Goal: Information Seeking & Learning: Compare options

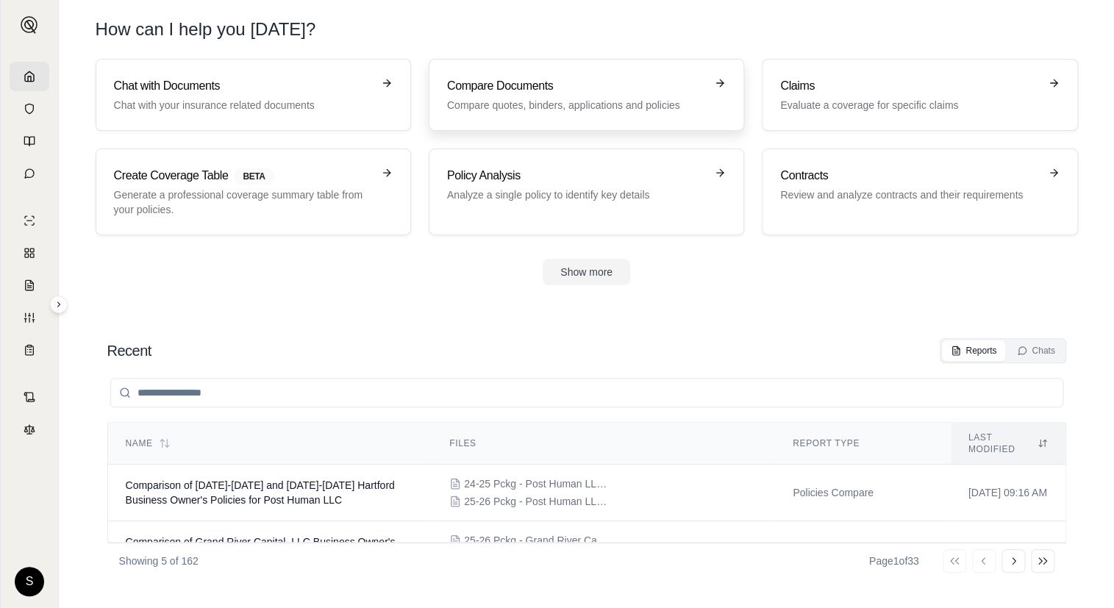
click at [581, 93] on h3 "Compare Documents" at bounding box center [576, 86] width 258 height 18
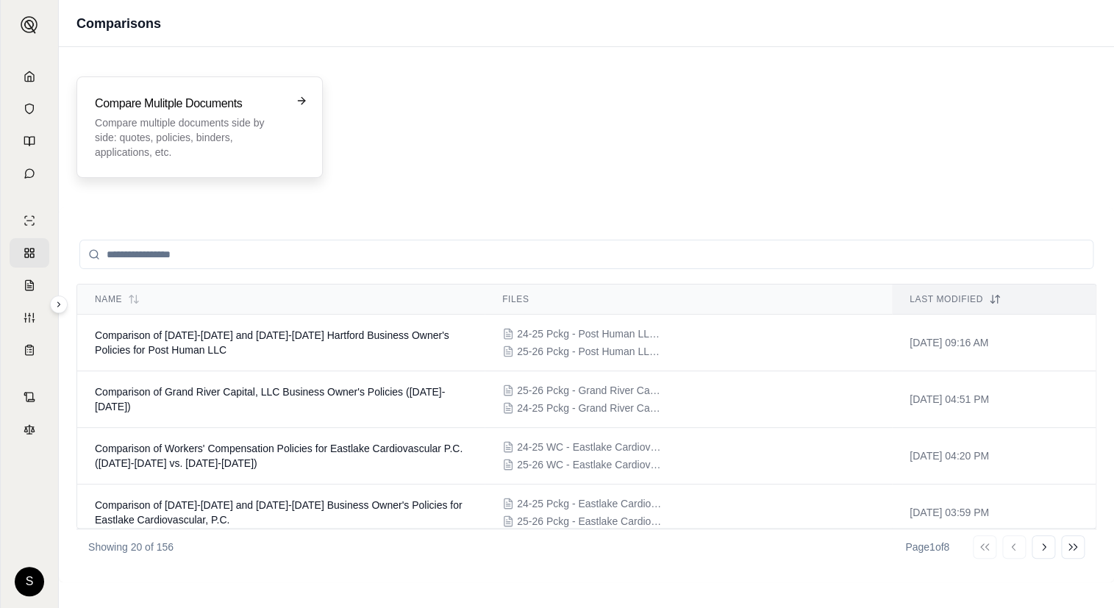
click at [215, 140] on p "Compare multiple documents side by side: quotes, policies, binders, application…" at bounding box center [189, 137] width 189 height 44
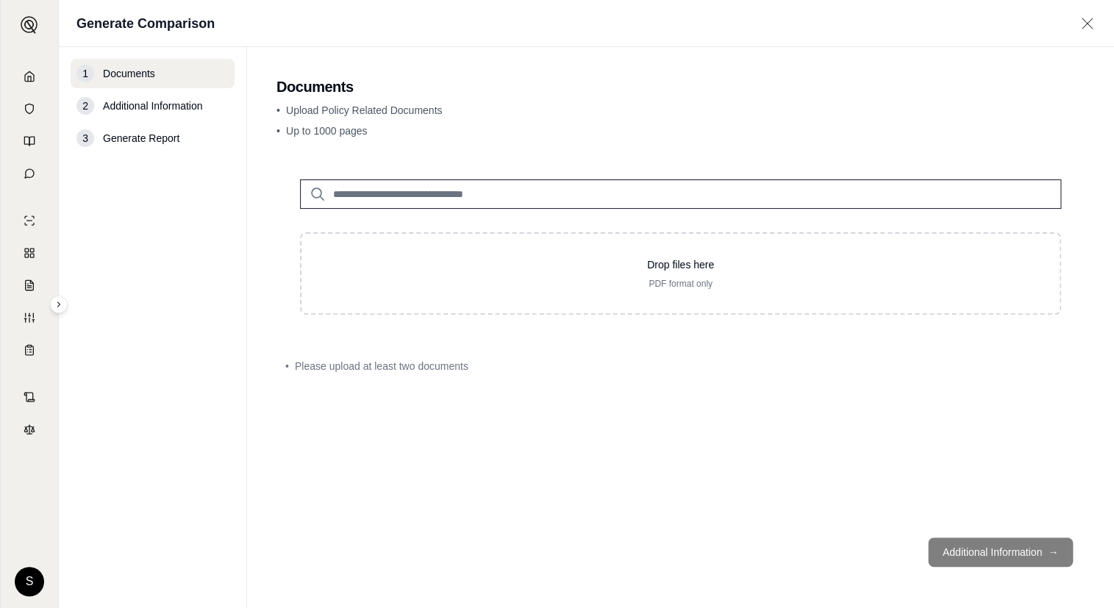
click at [24, 76] on icon at bounding box center [30, 77] width 12 height 12
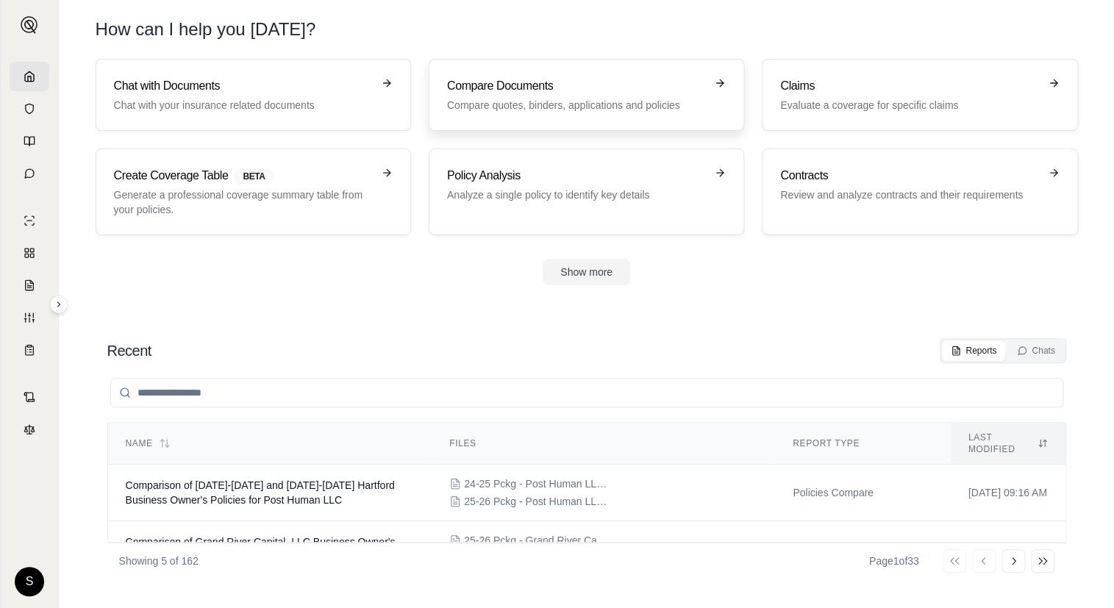
click at [521, 96] on div "Compare Documents Compare quotes, binders, applications and policies" at bounding box center [576, 94] width 258 height 35
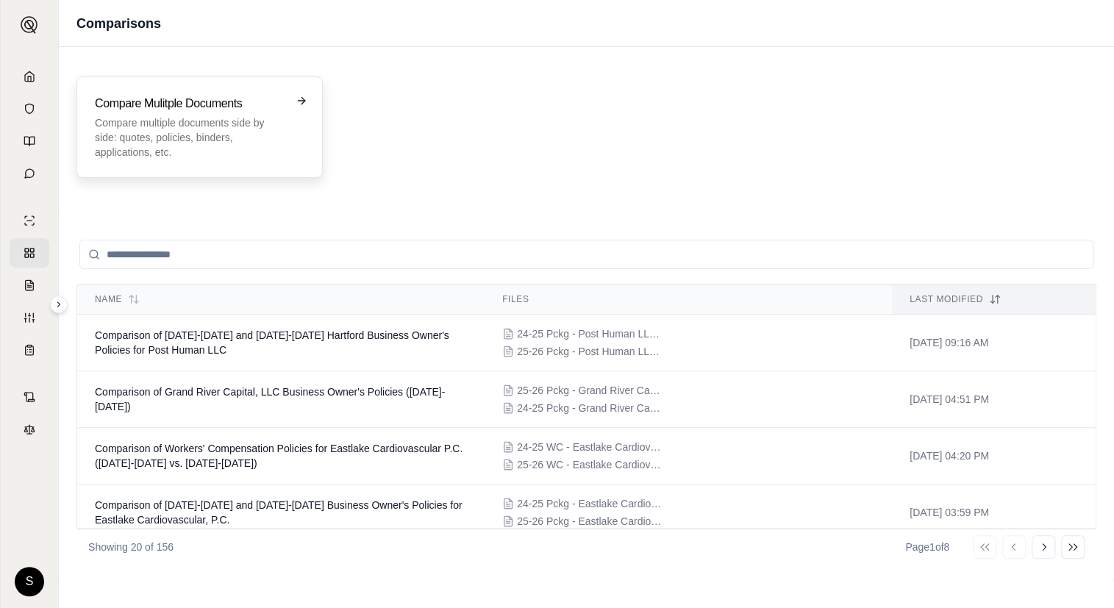
click at [219, 98] on h3 "Compare Mulitple Documents" at bounding box center [189, 104] width 189 height 18
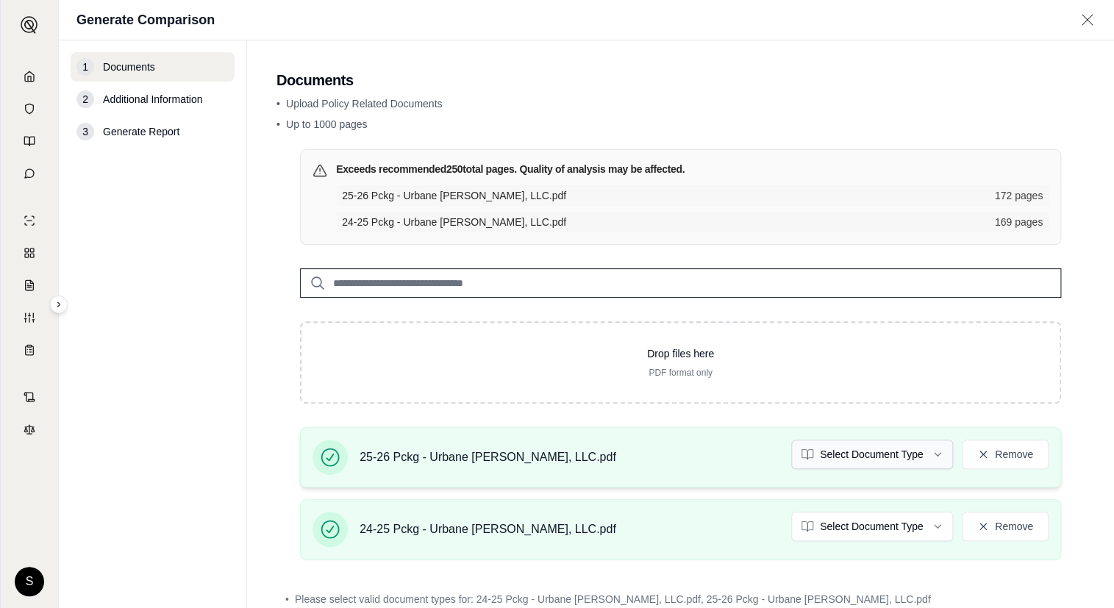
click at [862, 449] on html "S Generate Comparison 1 Documents 2 Additional Information 3 Generate Report Do…" at bounding box center [557, 304] width 1114 height 608
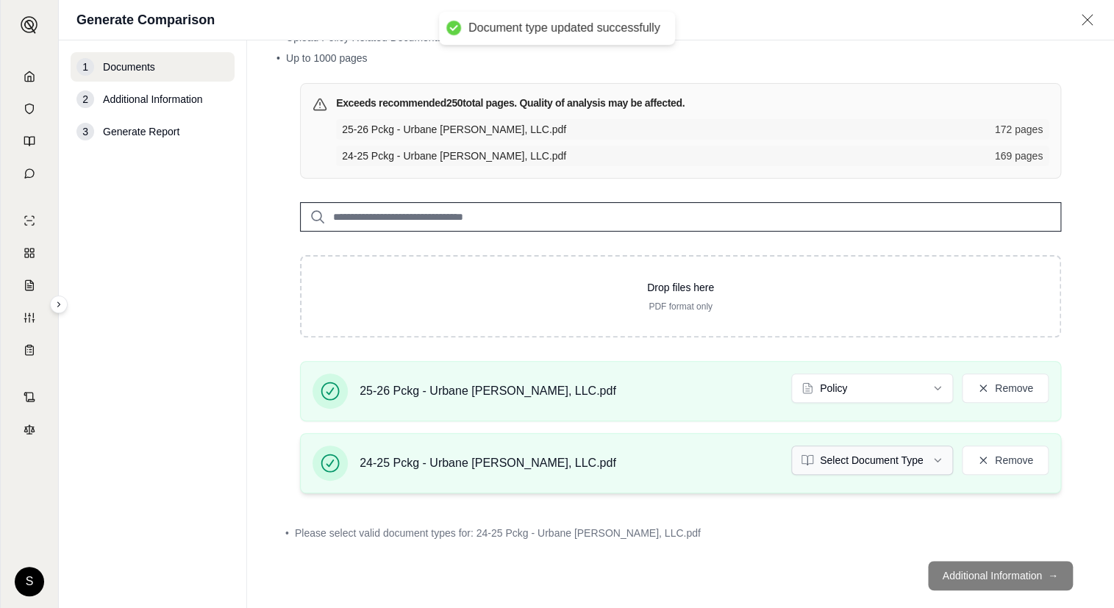
click at [860, 458] on html "Document type updated successfully S Generate Comparison 1 Documents 2 Addition…" at bounding box center [557, 304] width 1114 height 608
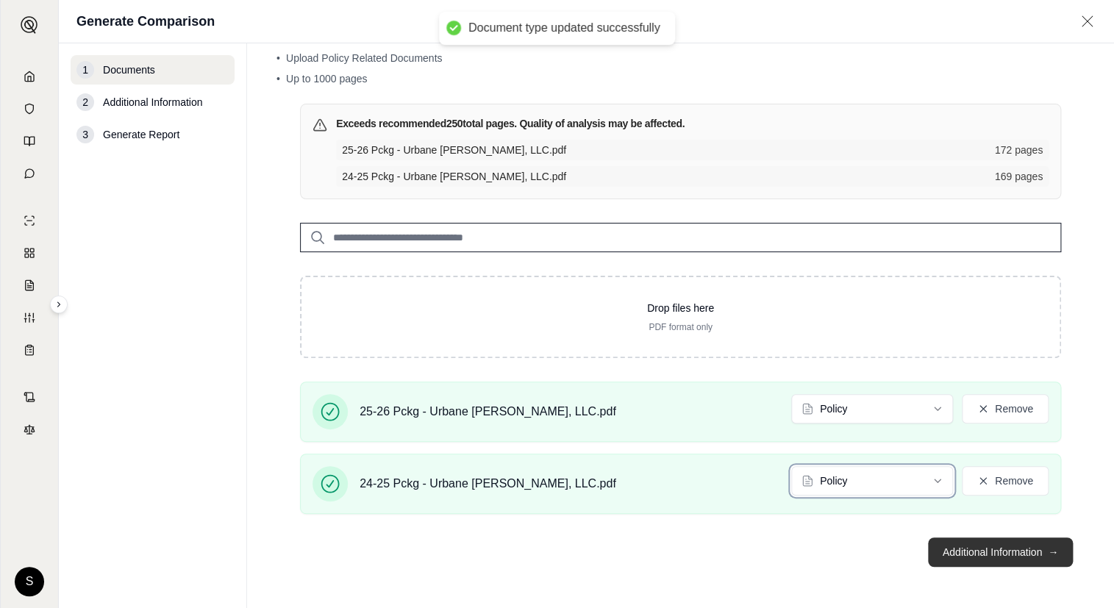
scroll to position [47, 0]
click at [998, 549] on button "Additional Information →" at bounding box center [1000, 553] width 145 height 29
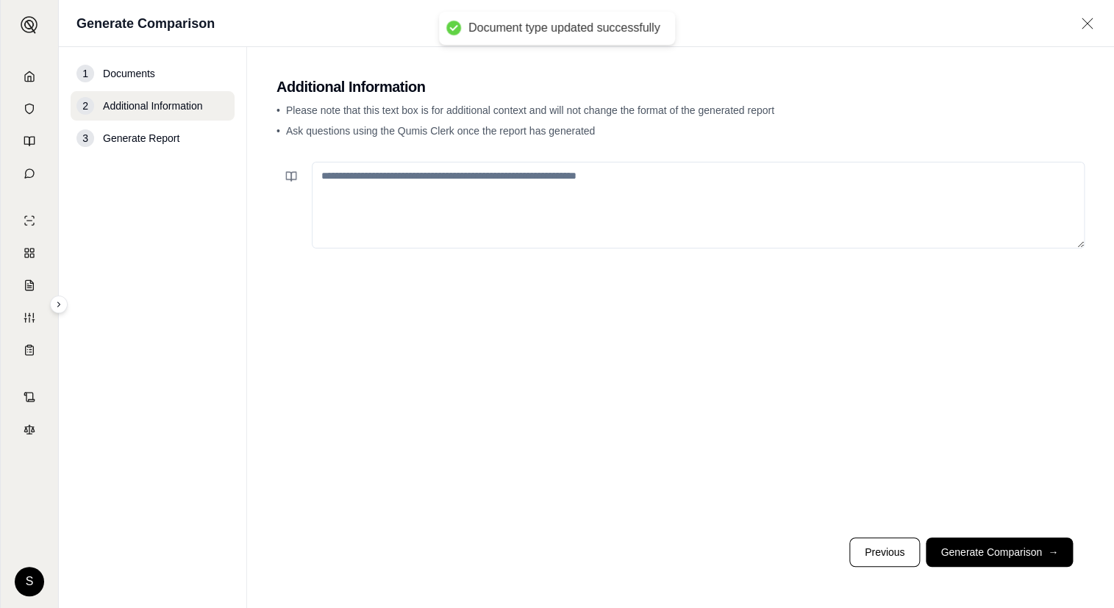
scroll to position [0, 0]
click at [443, 210] on textarea at bounding box center [698, 205] width 773 height 87
paste textarea "**********"
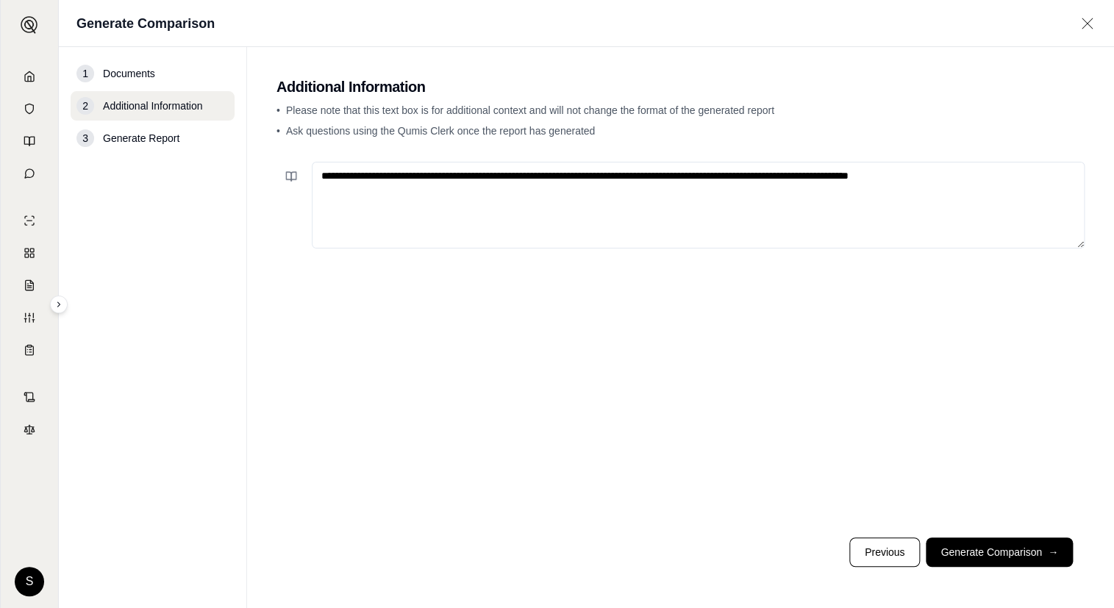
type textarea "**********"
click at [1000, 532] on footer "Previous Generate Comparison →" at bounding box center [680, 552] width 808 height 53
click at [1000, 548] on button "Generate Comparison →" at bounding box center [999, 551] width 147 height 29
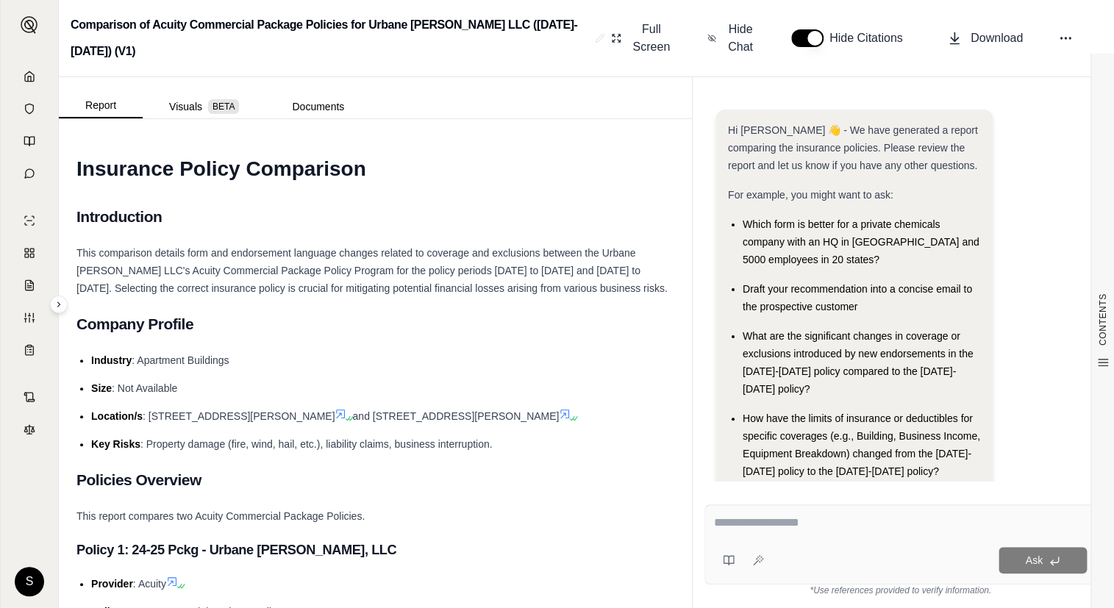
click at [922, 532] on textarea at bounding box center [900, 523] width 373 height 18
paste textarea "**********"
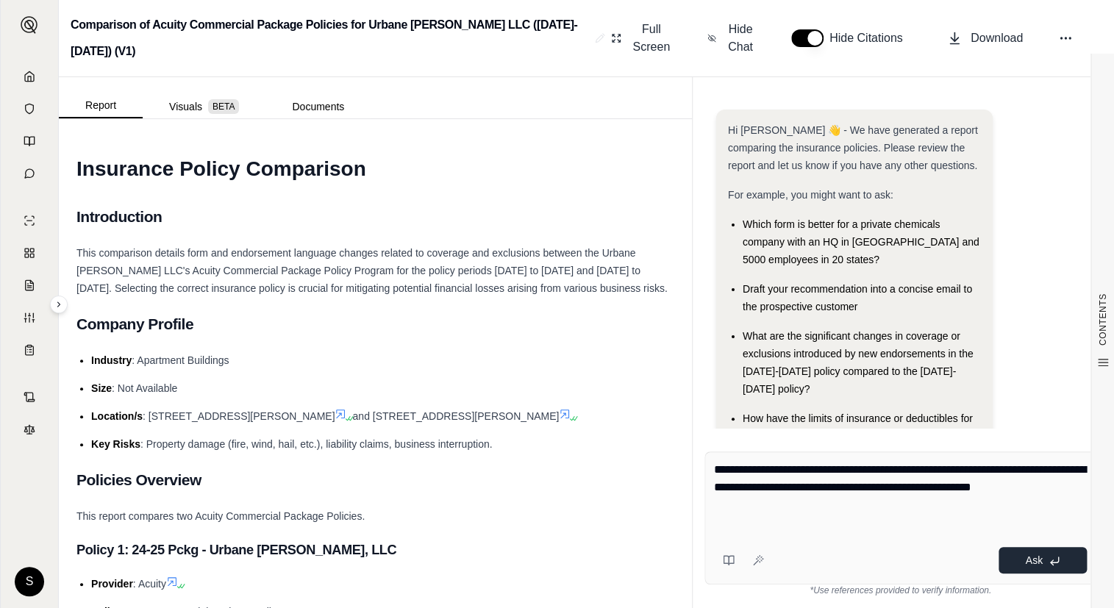
type textarea "**********"
click at [1049, 554] on button "Ask" at bounding box center [1042, 560] width 88 height 26
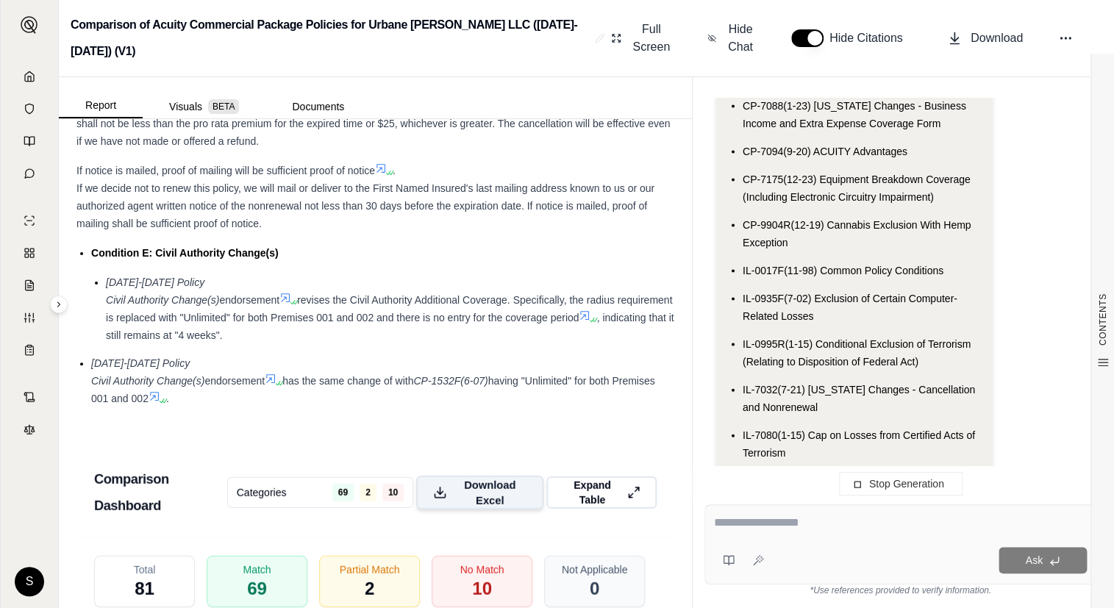
click at [482, 481] on span "Download Excel" at bounding box center [490, 492] width 74 height 31
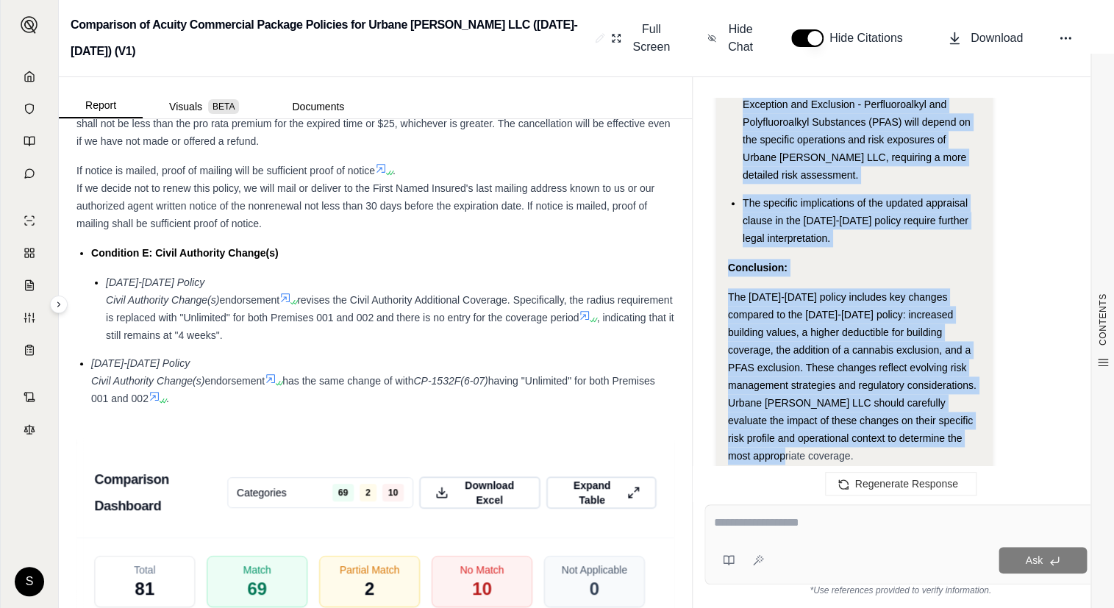
drag, startPoint x: 726, startPoint y: 176, endPoint x: 926, endPoint y: 383, distance: 288.0
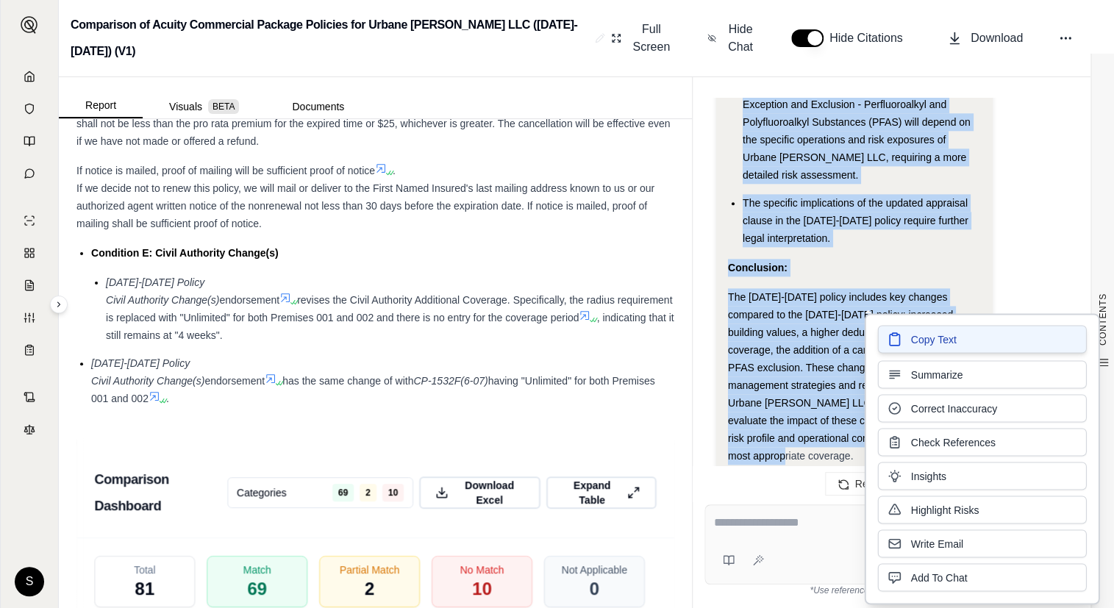
copy div "Forms and Endorsement Changes: Commercial Property Coverage Part: The deductibl…"
click at [984, 331] on button "Copy Text" at bounding box center [981, 339] width 209 height 28
